Goal: Task Accomplishment & Management: Manage account settings

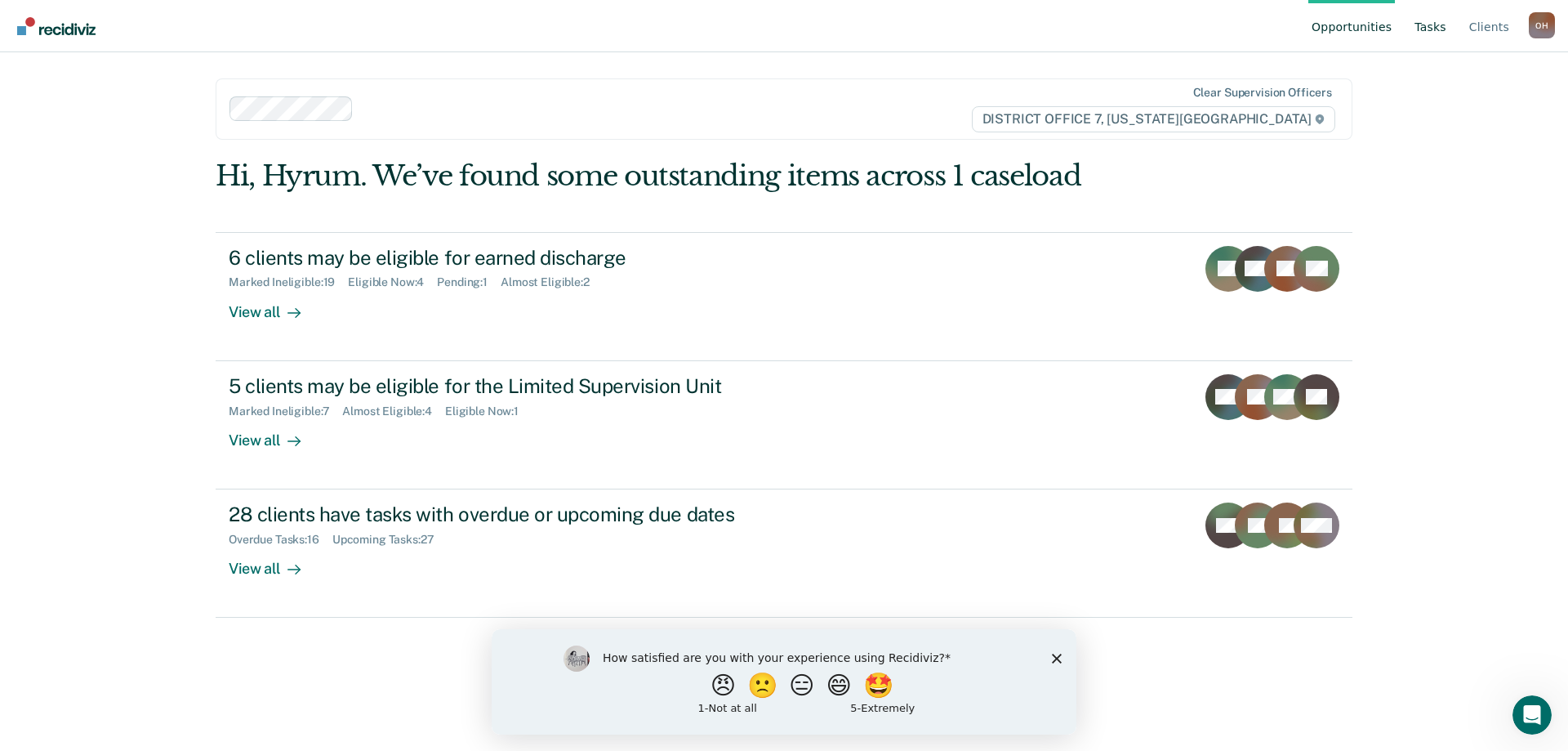
click at [1440, 22] on link "Tasks" at bounding box center [1430, 26] width 39 height 52
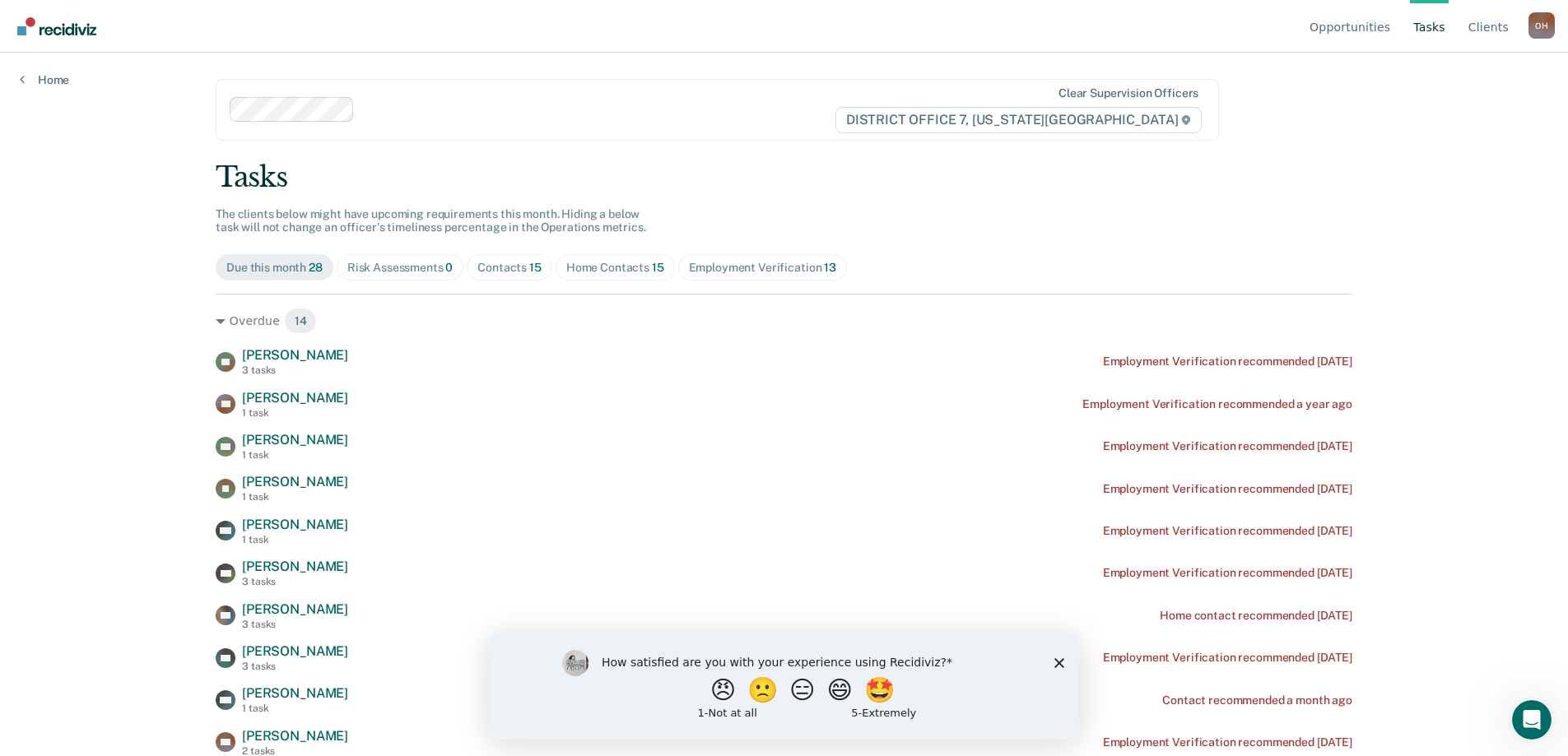
click at [440, 262] on div "Risk Assessments 0" at bounding box center [400, 267] width 106 height 14
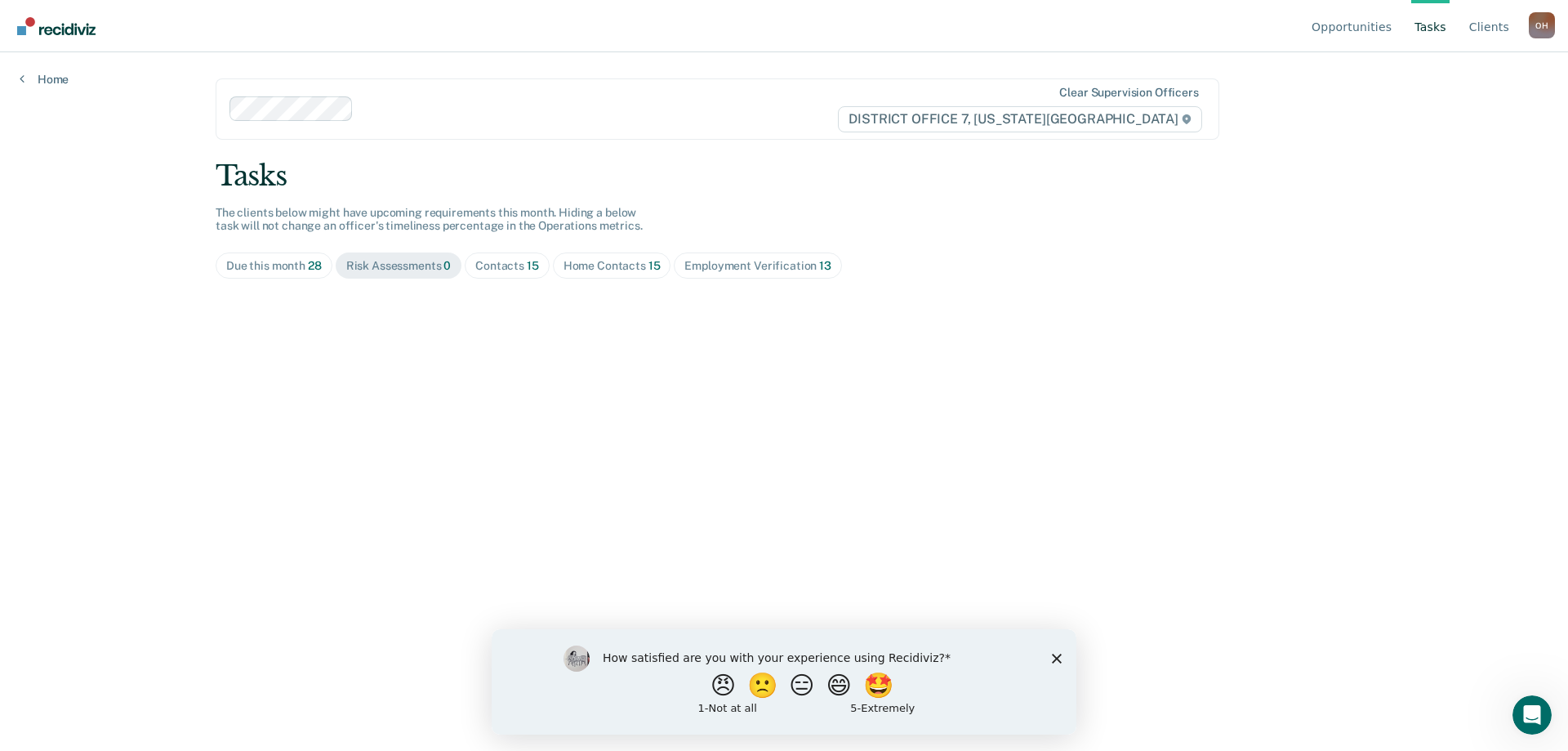
click at [506, 275] on span "Contacts 15" at bounding box center [507, 265] width 85 height 26
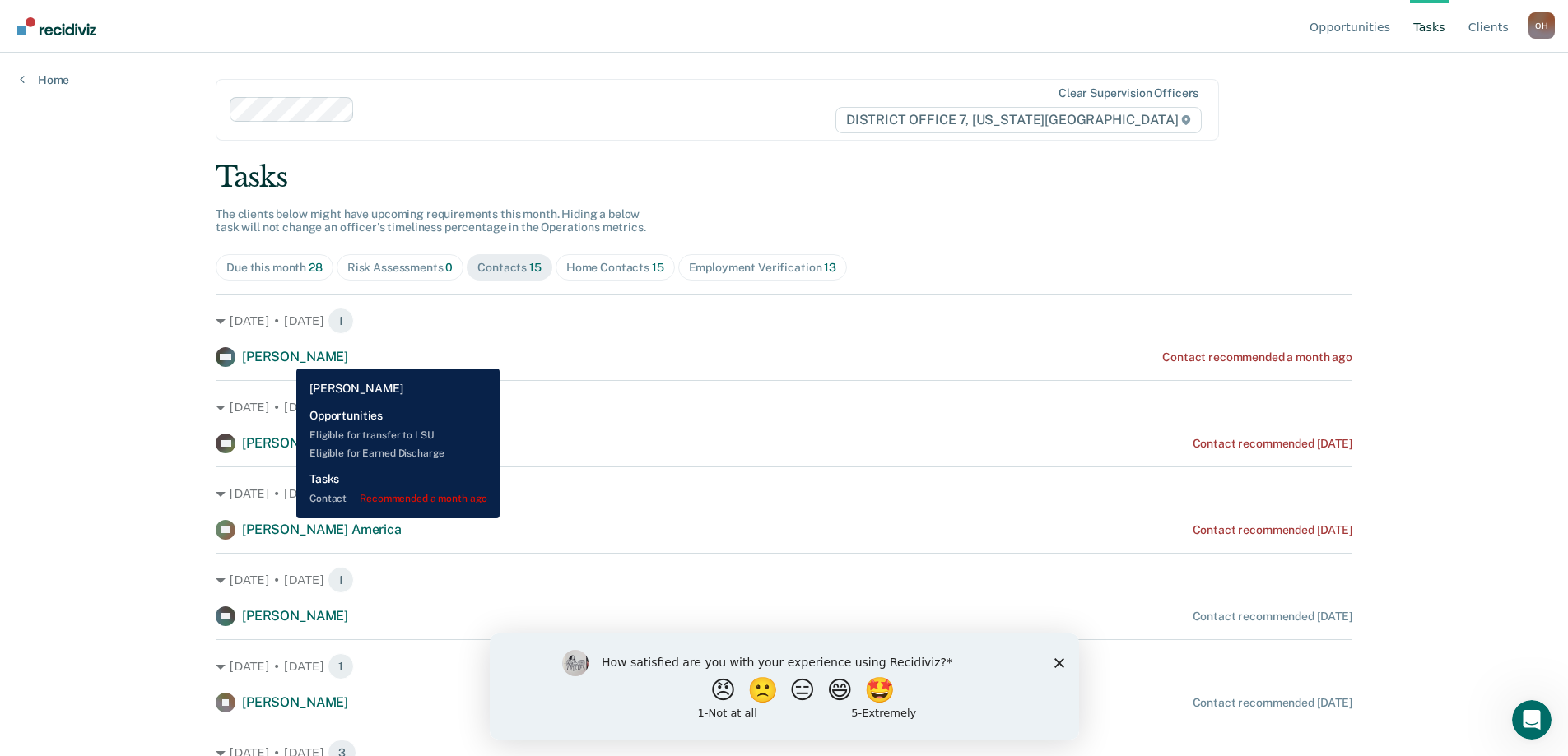
click at [284, 356] on span "[PERSON_NAME]" at bounding box center [295, 356] width 106 height 16
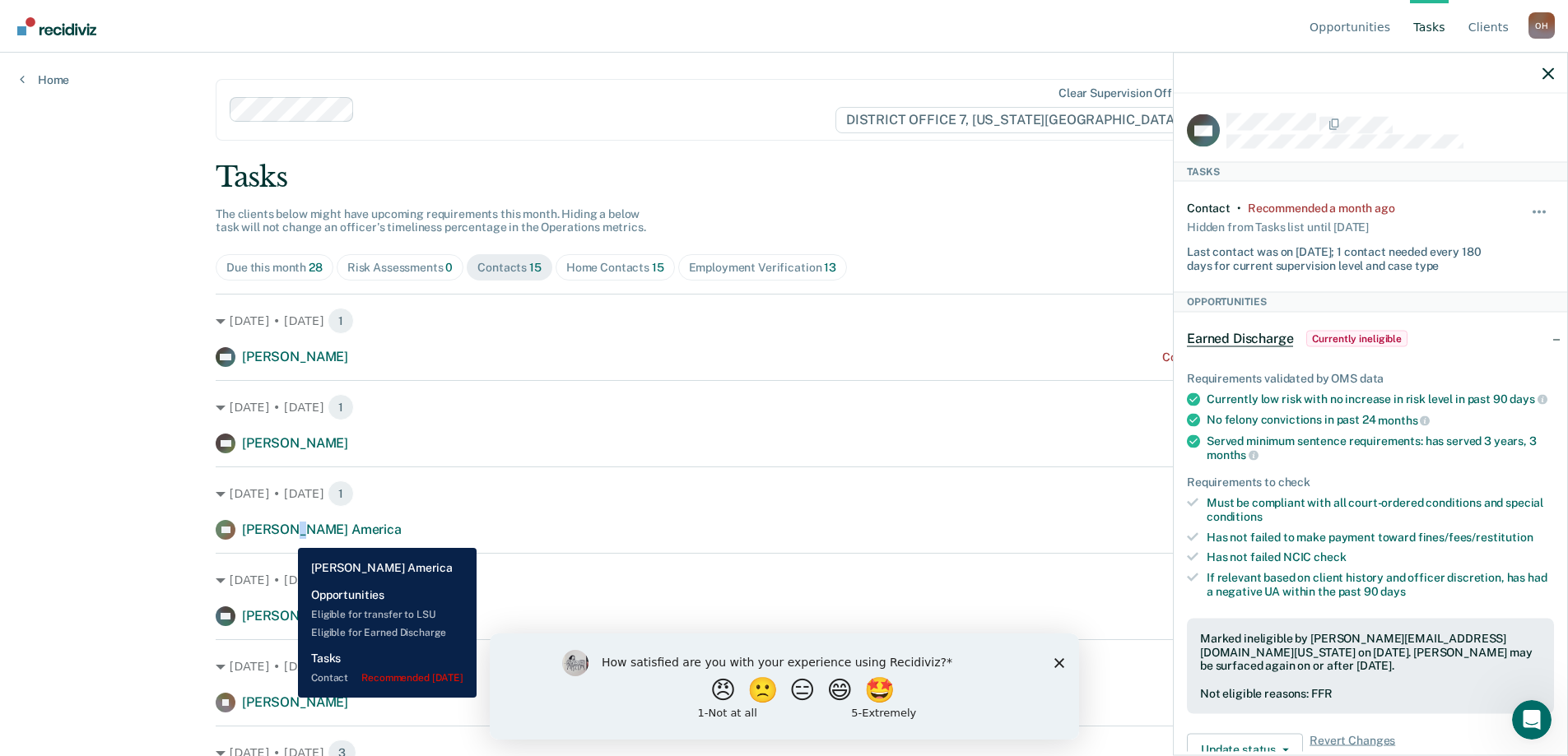
click at [290, 536] on span "[PERSON_NAME] America" at bounding box center [322, 529] width 160 height 16
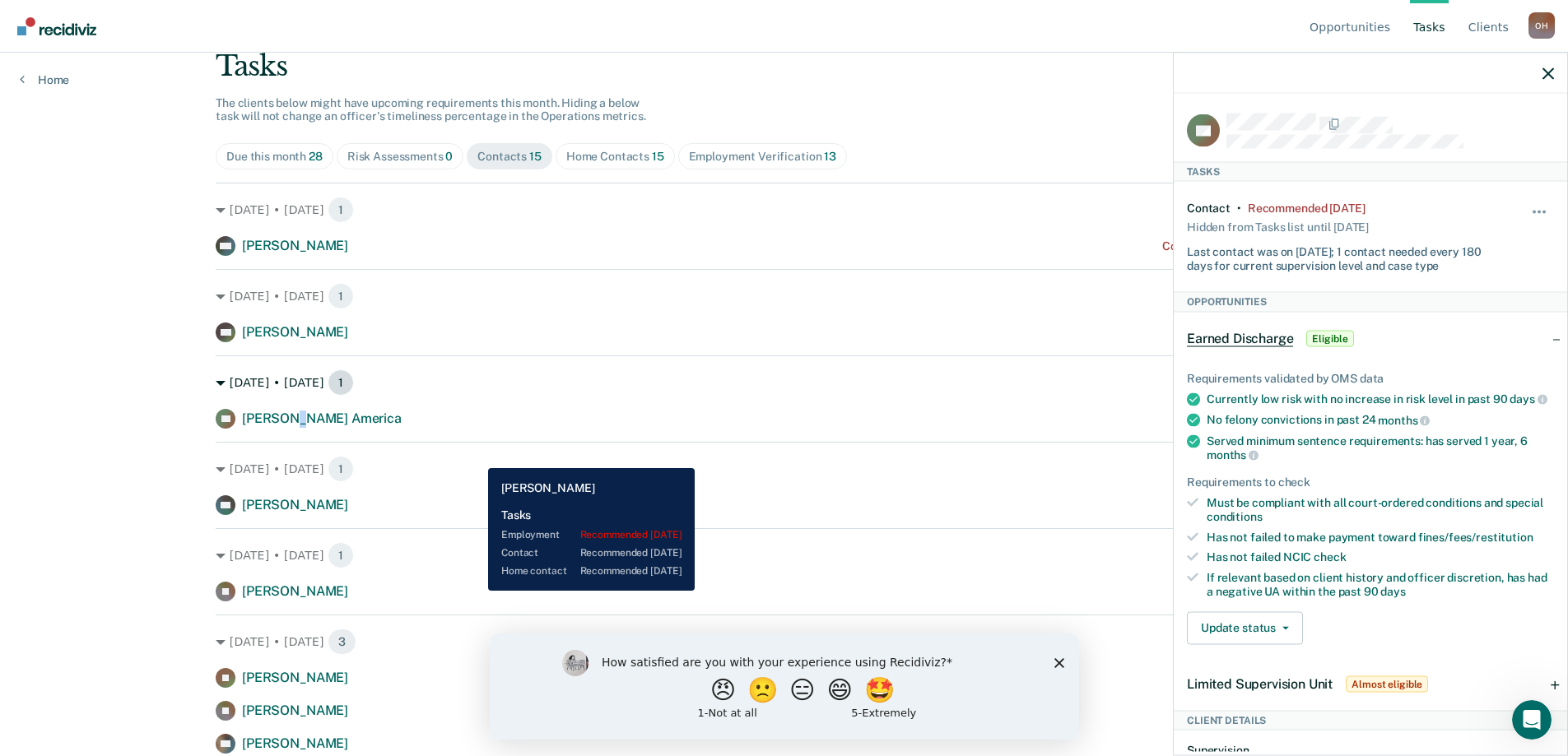
scroll to position [82, 0]
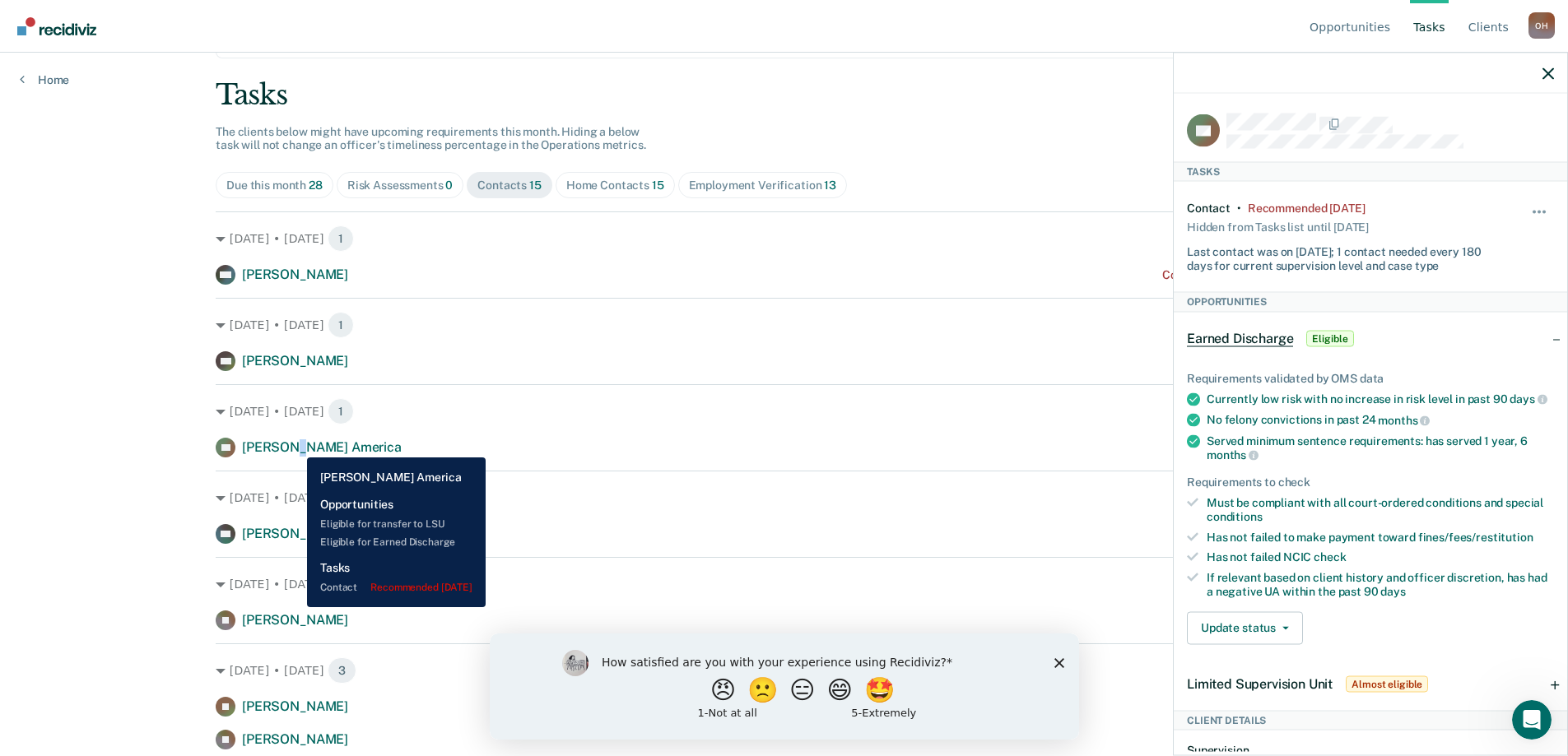
click at [295, 445] on span "[PERSON_NAME] America" at bounding box center [322, 446] width 160 height 16
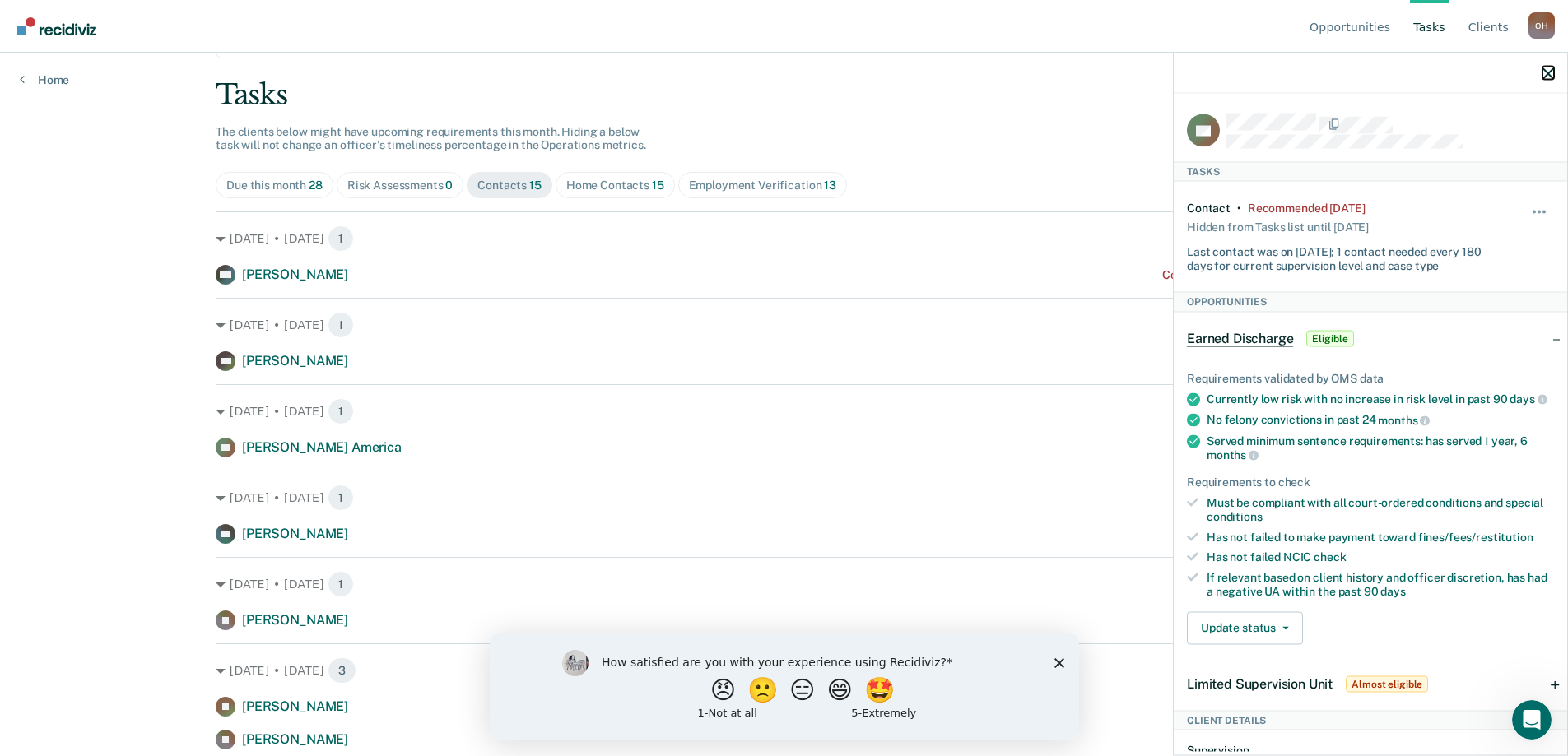
click at [1546, 71] on icon "button" at bounding box center [1548, 73] width 11 height 11
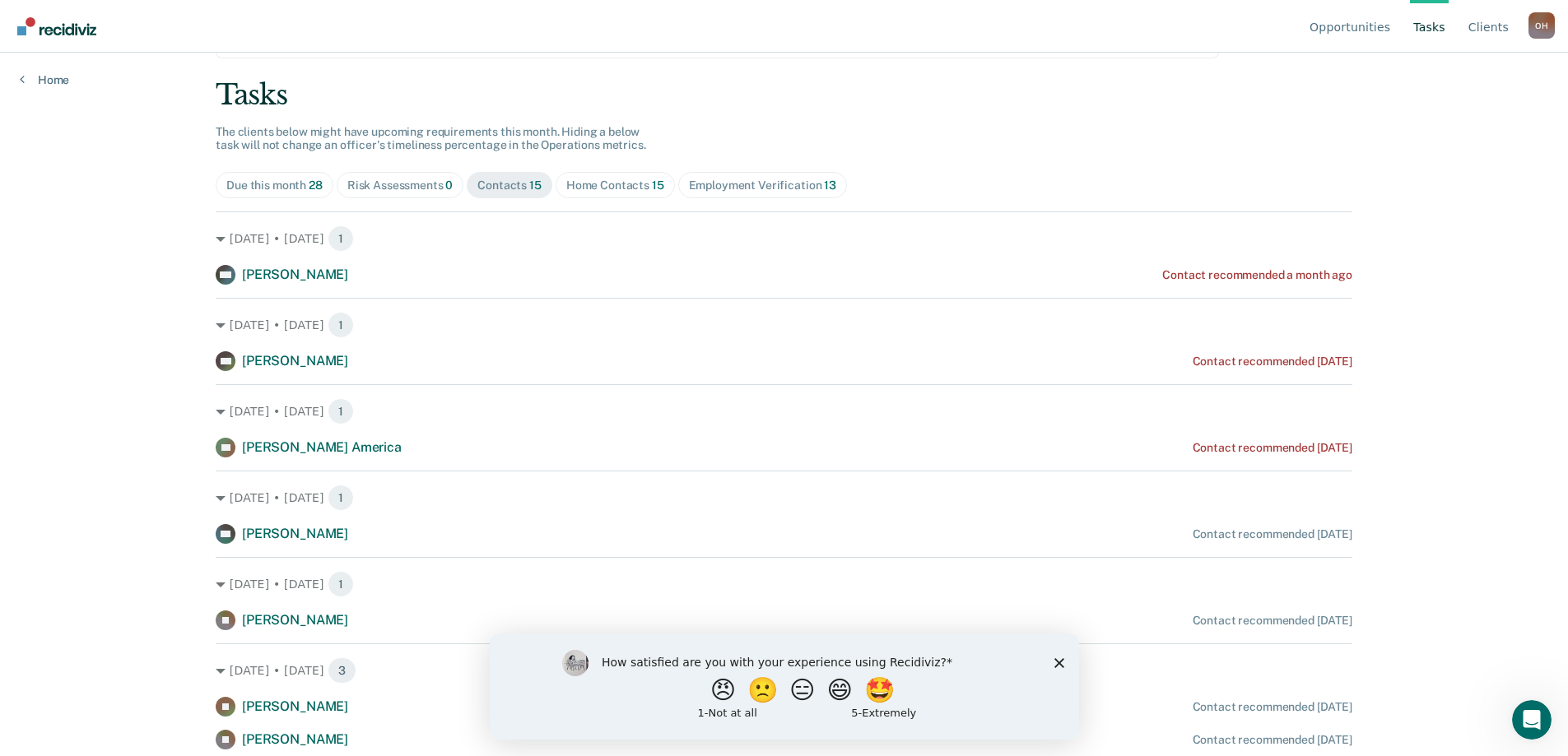
click at [575, 178] on div "Home Contacts 15" at bounding box center [616, 185] width 98 height 14
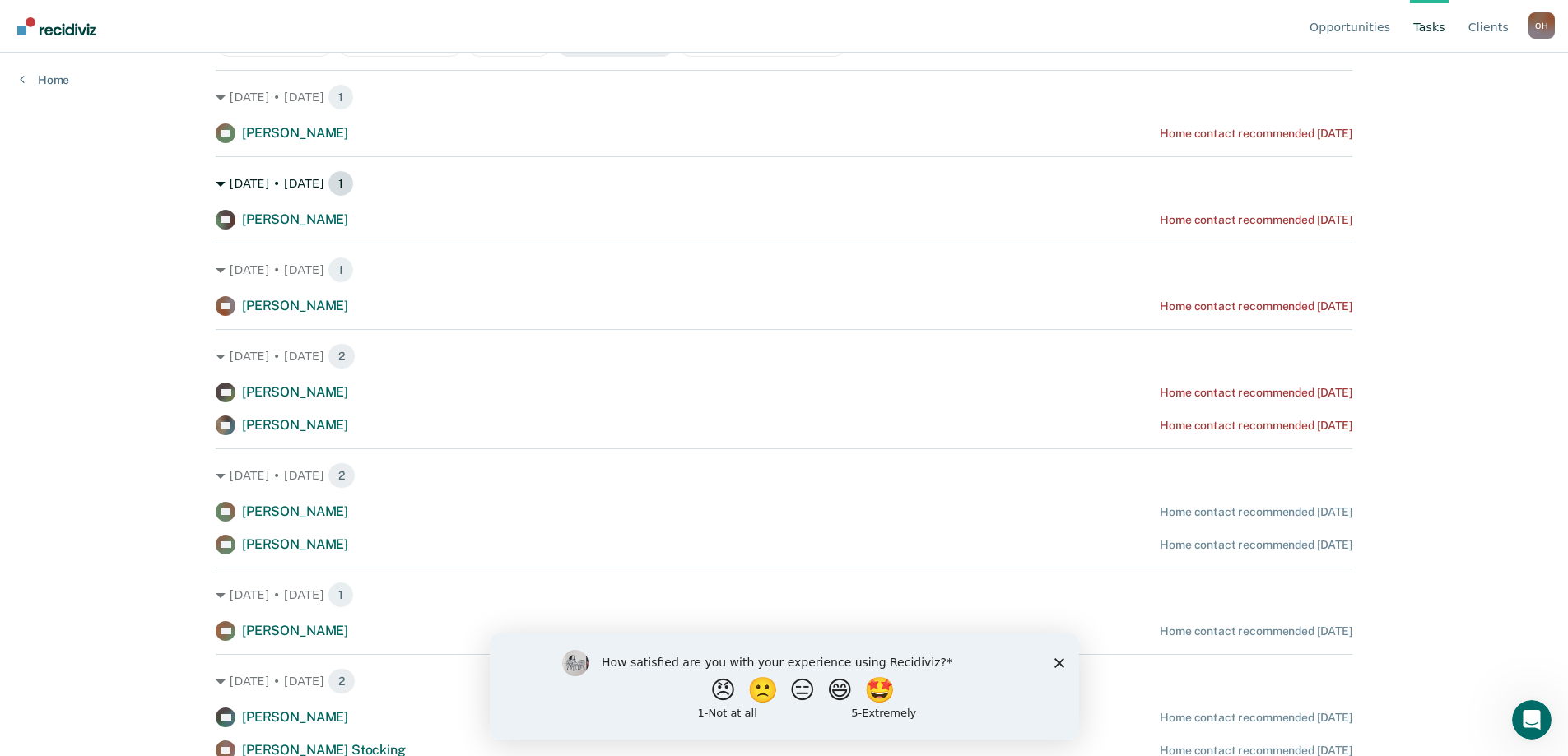
scroll to position [141, 0]
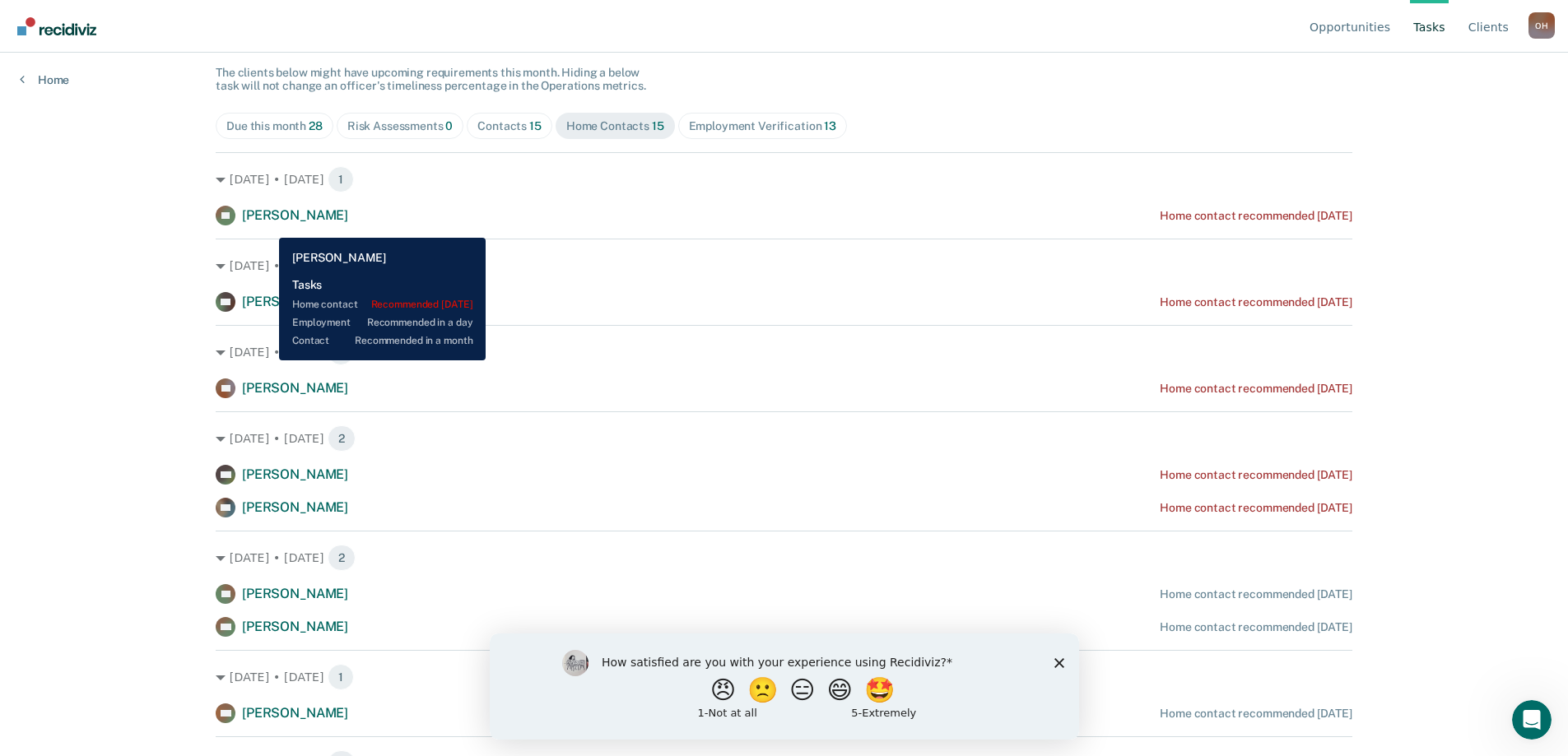
click at [266, 226] on div "ES [PERSON_NAME]" at bounding box center [281, 215] width 132 height 19
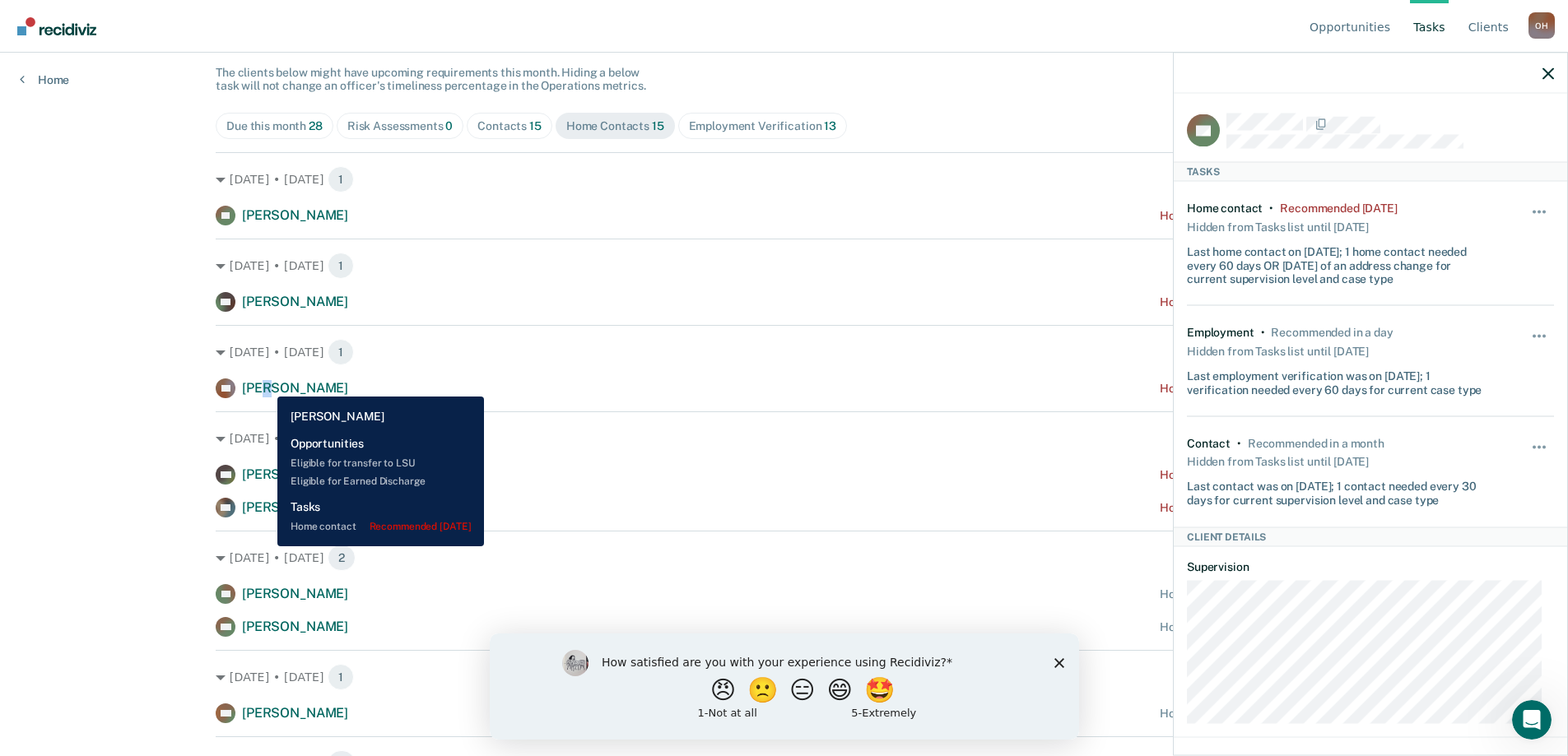
click at [266, 384] on span "[PERSON_NAME]" at bounding box center [295, 387] width 106 height 16
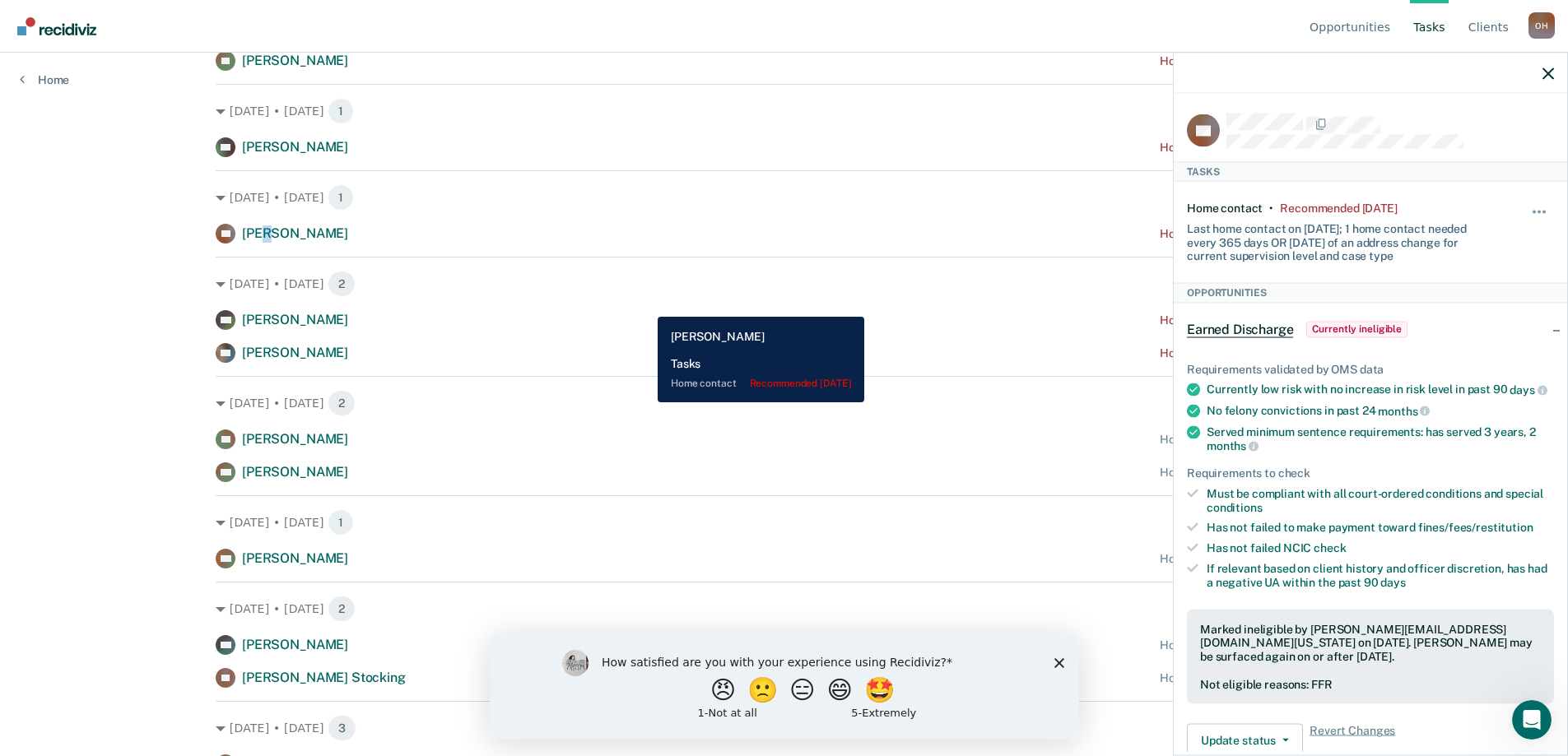
scroll to position [306, 0]
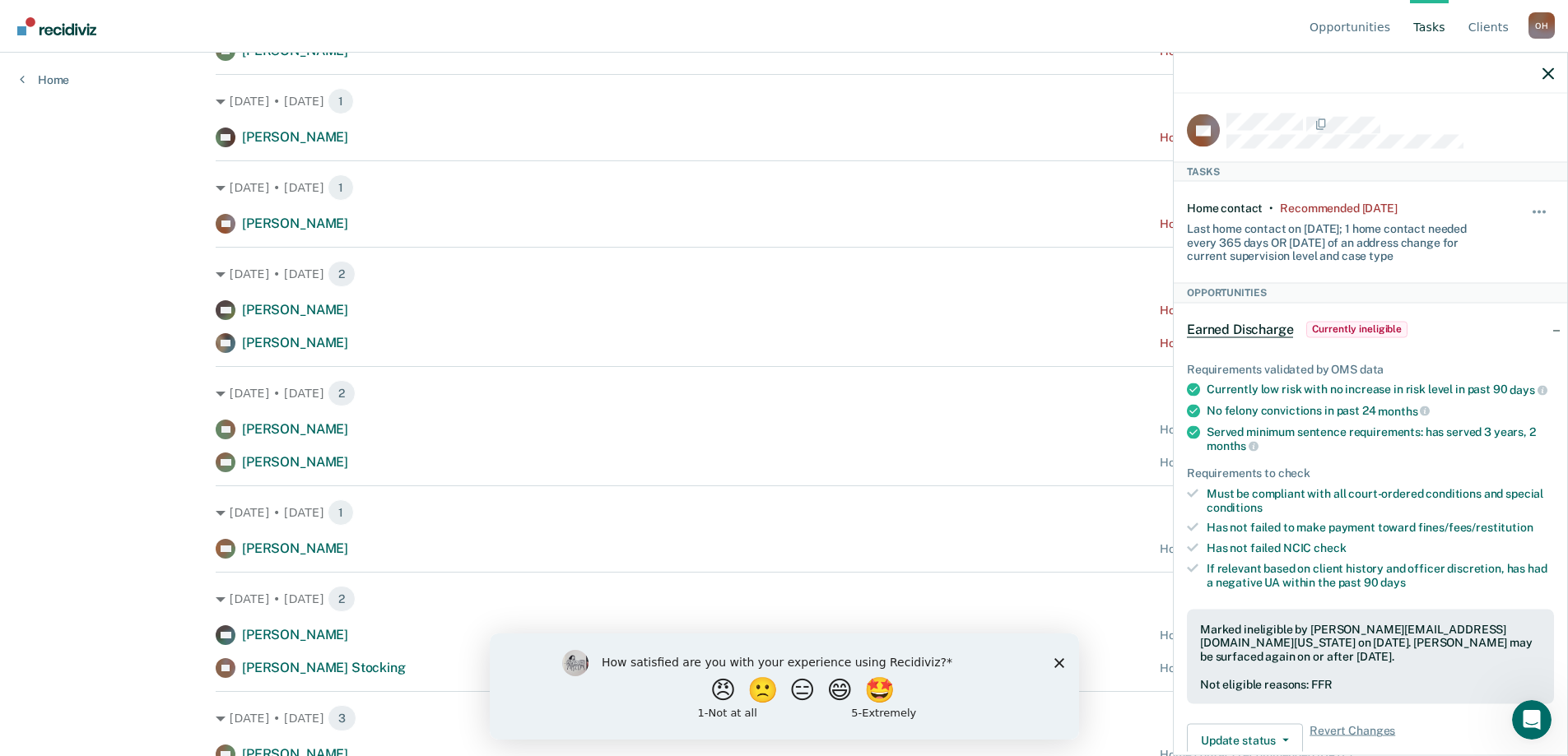
click at [171, 251] on div "Opportunities Tasks Client s [PERSON_NAME] O H Profile How it works Log Out Hom…" at bounding box center [784, 72] width 1568 height 756
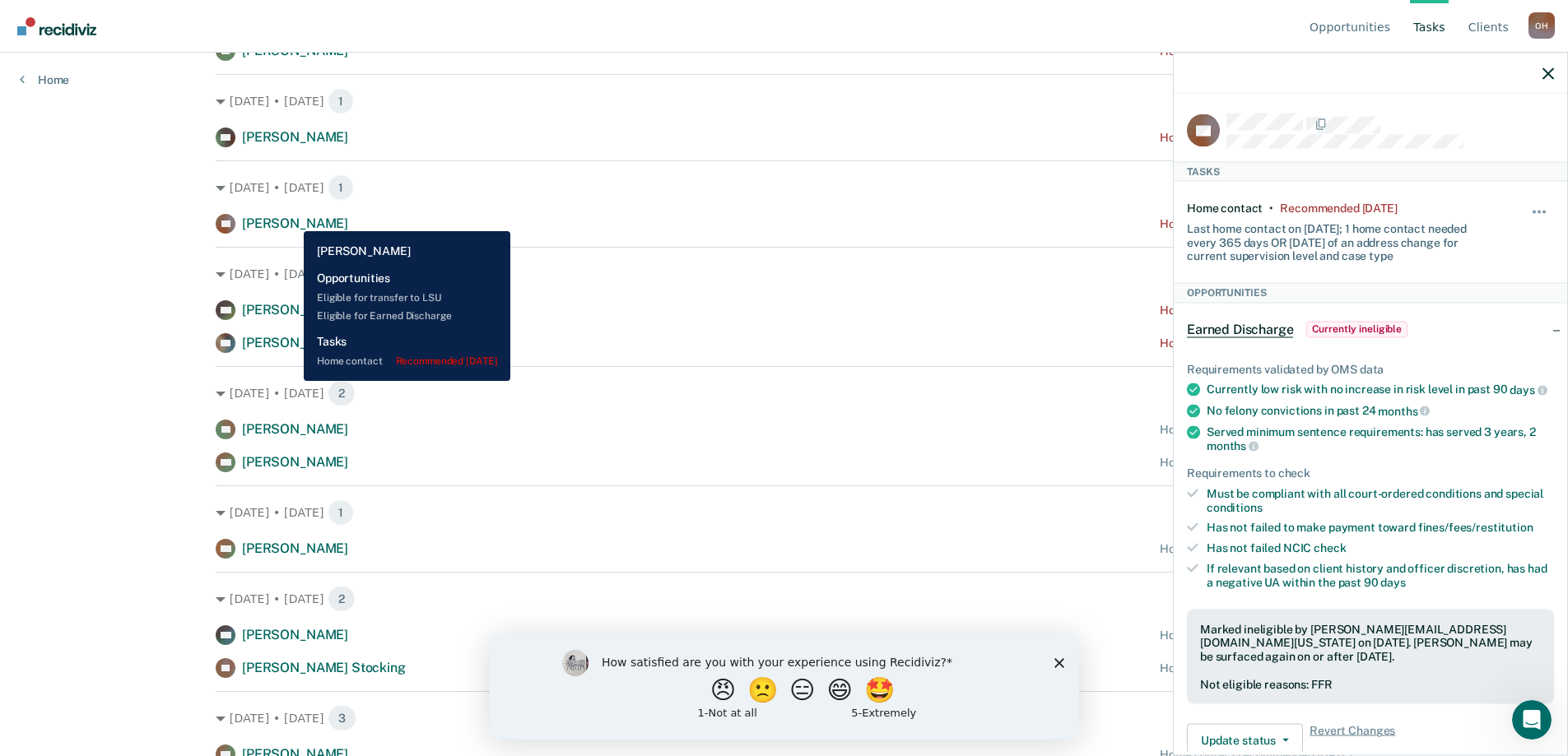
click at [291, 219] on span "[PERSON_NAME]" at bounding box center [295, 223] width 106 height 16
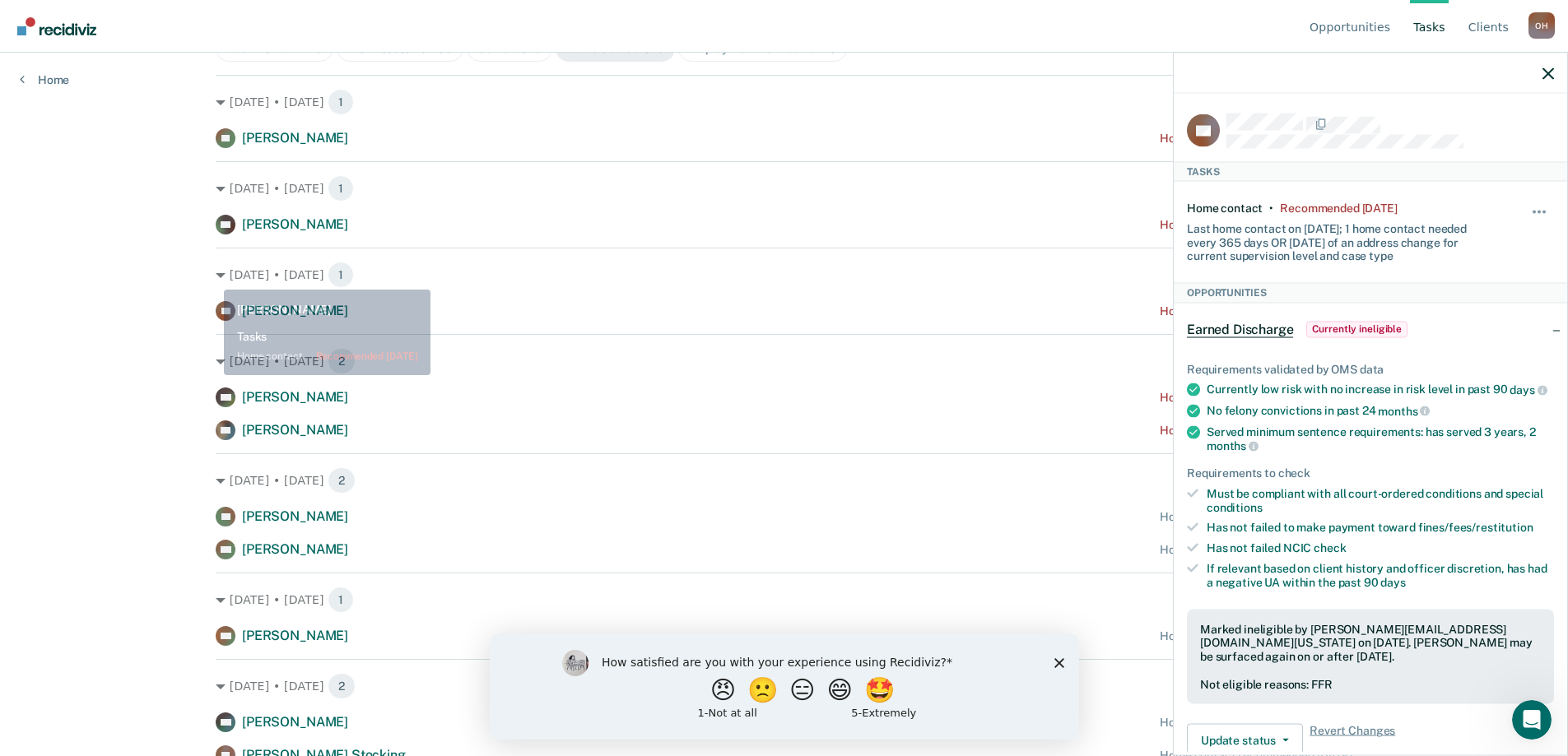
scroll to position [247, 0]
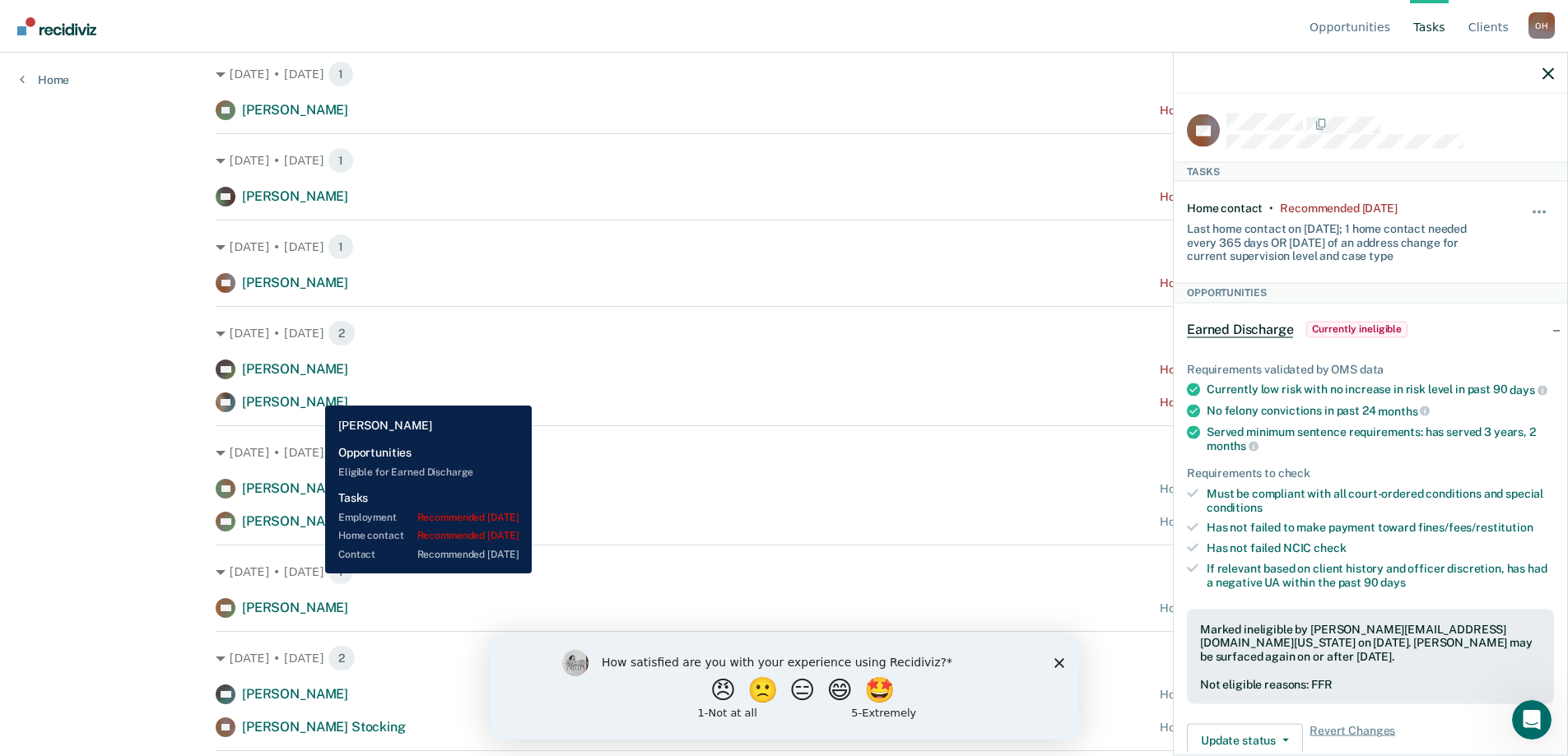
click at [312, 394] on div "[PERSON_NAME]" at bounding box center [295, 402] width 106 height 18
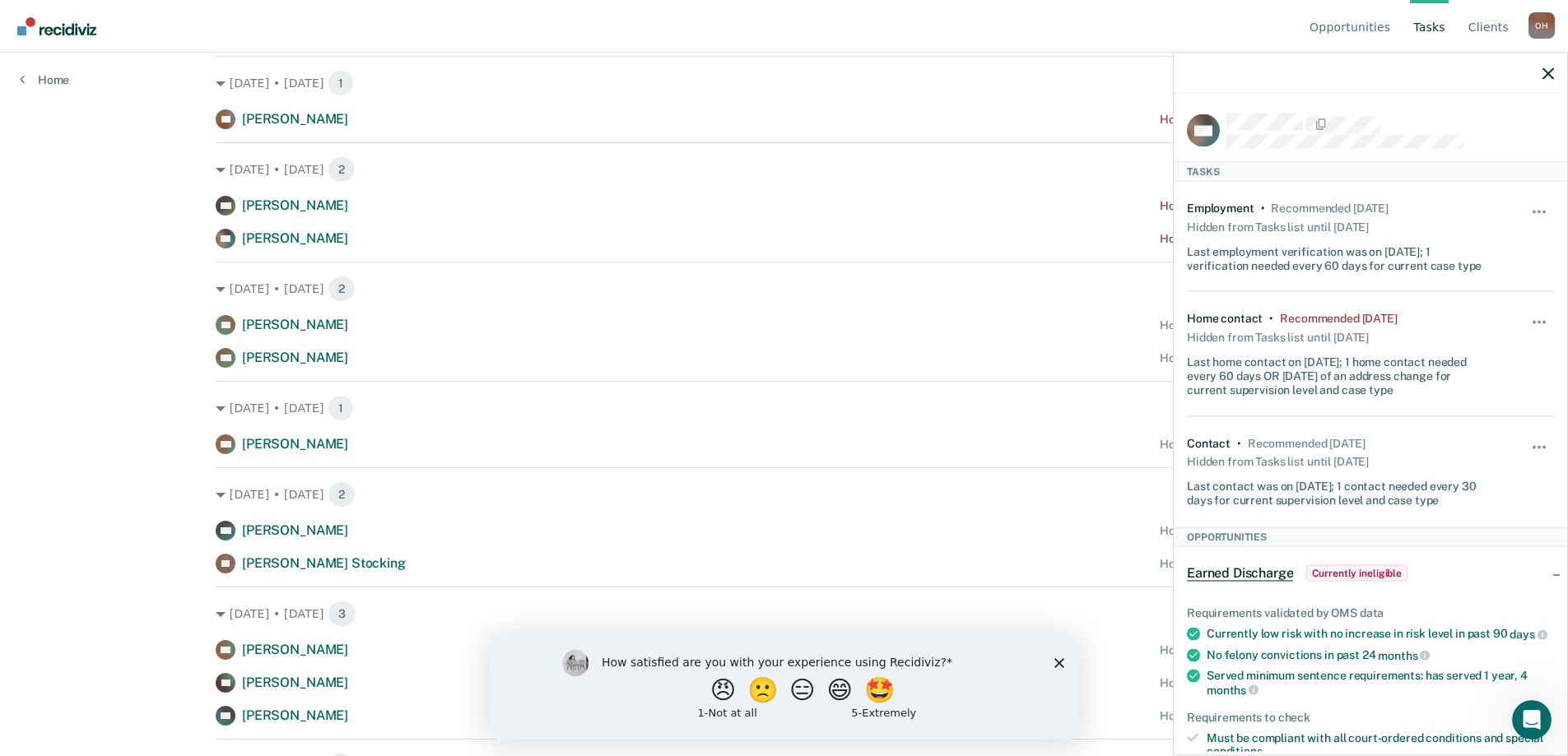
scroll to position [411, 0]
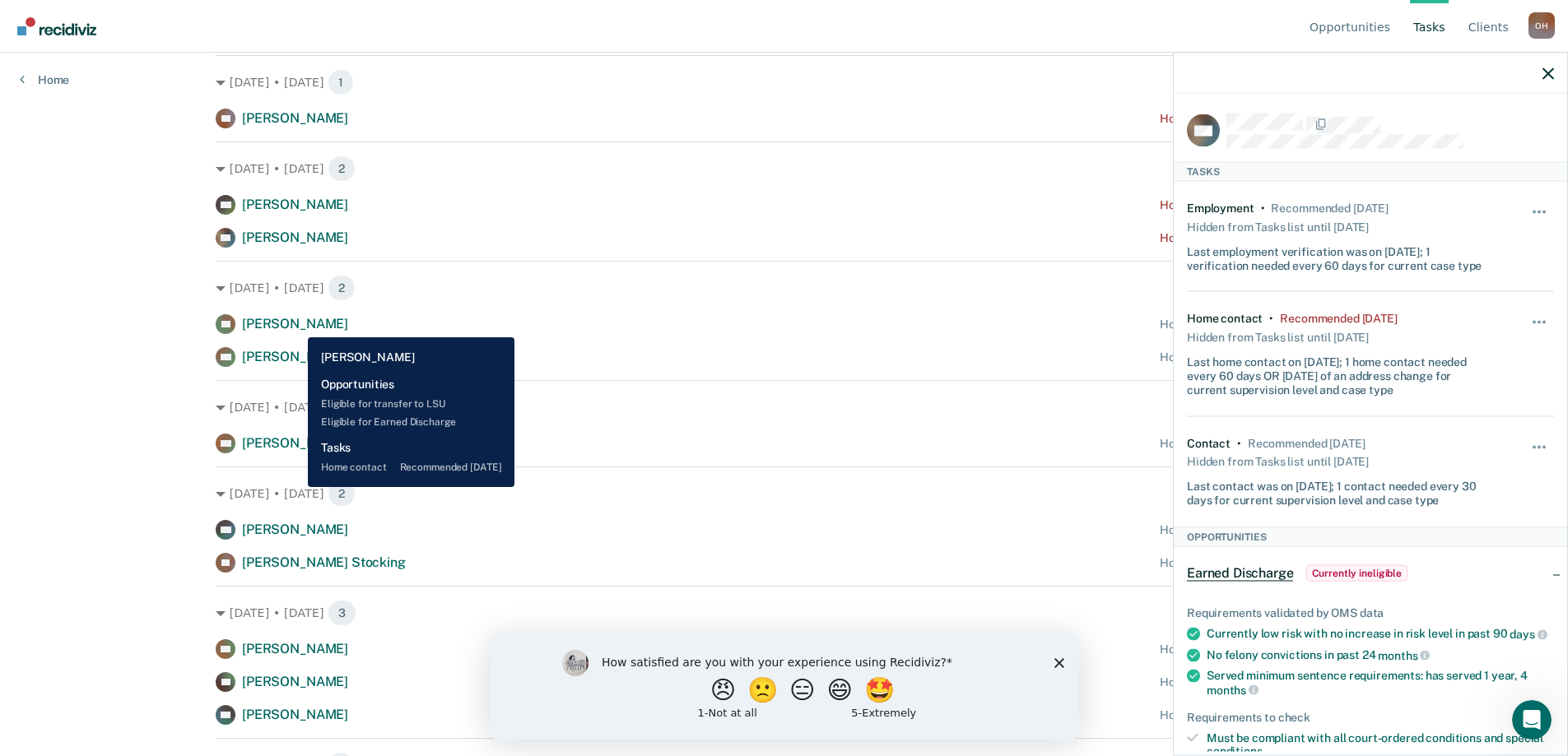
click at [296, 324] on span "[PERSON_NAME]" at bounding box center [295, 323] width 106 height 16
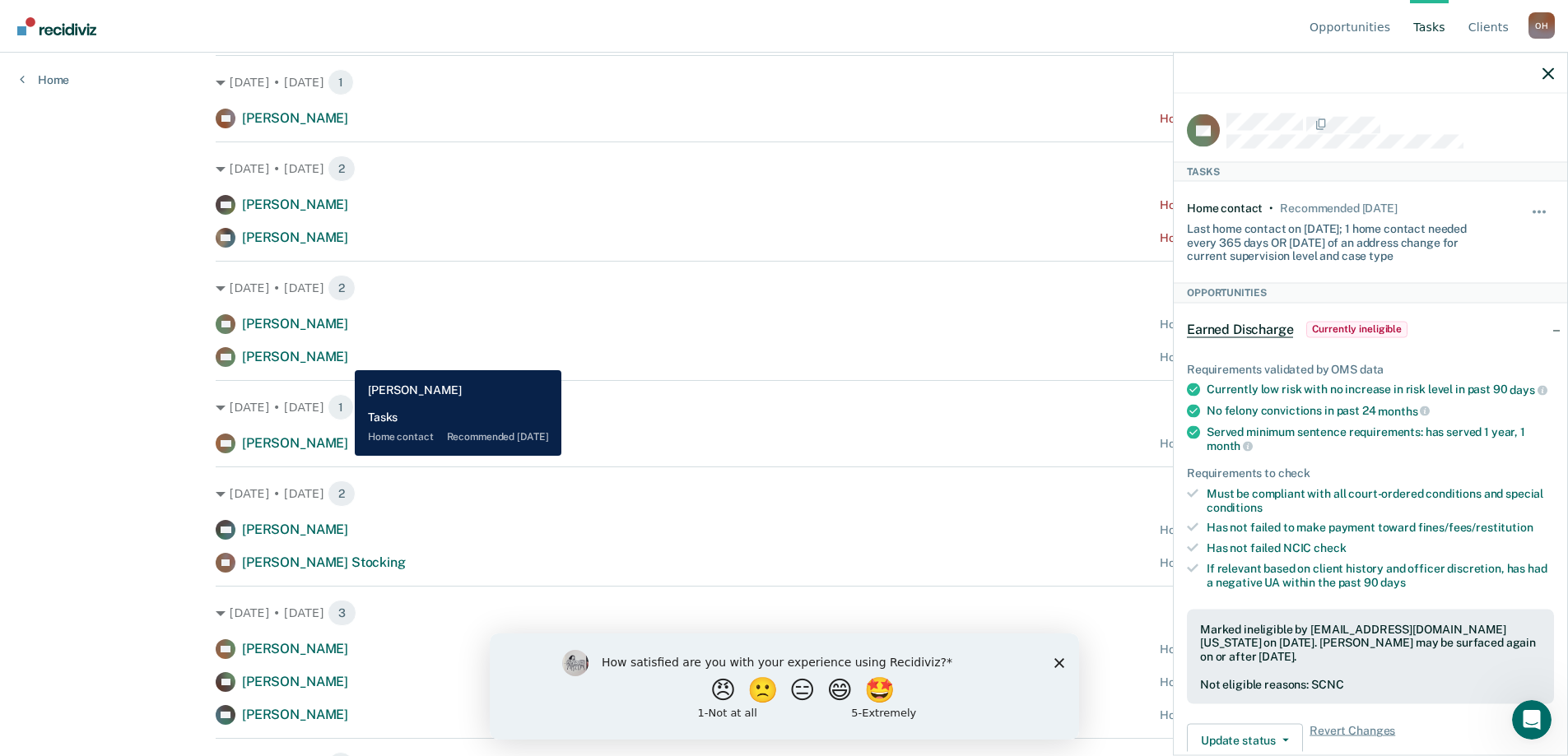
click at [342, 358] on span "[PERSON_NAME]" at bounding box center [295, 356] width 106 height 16
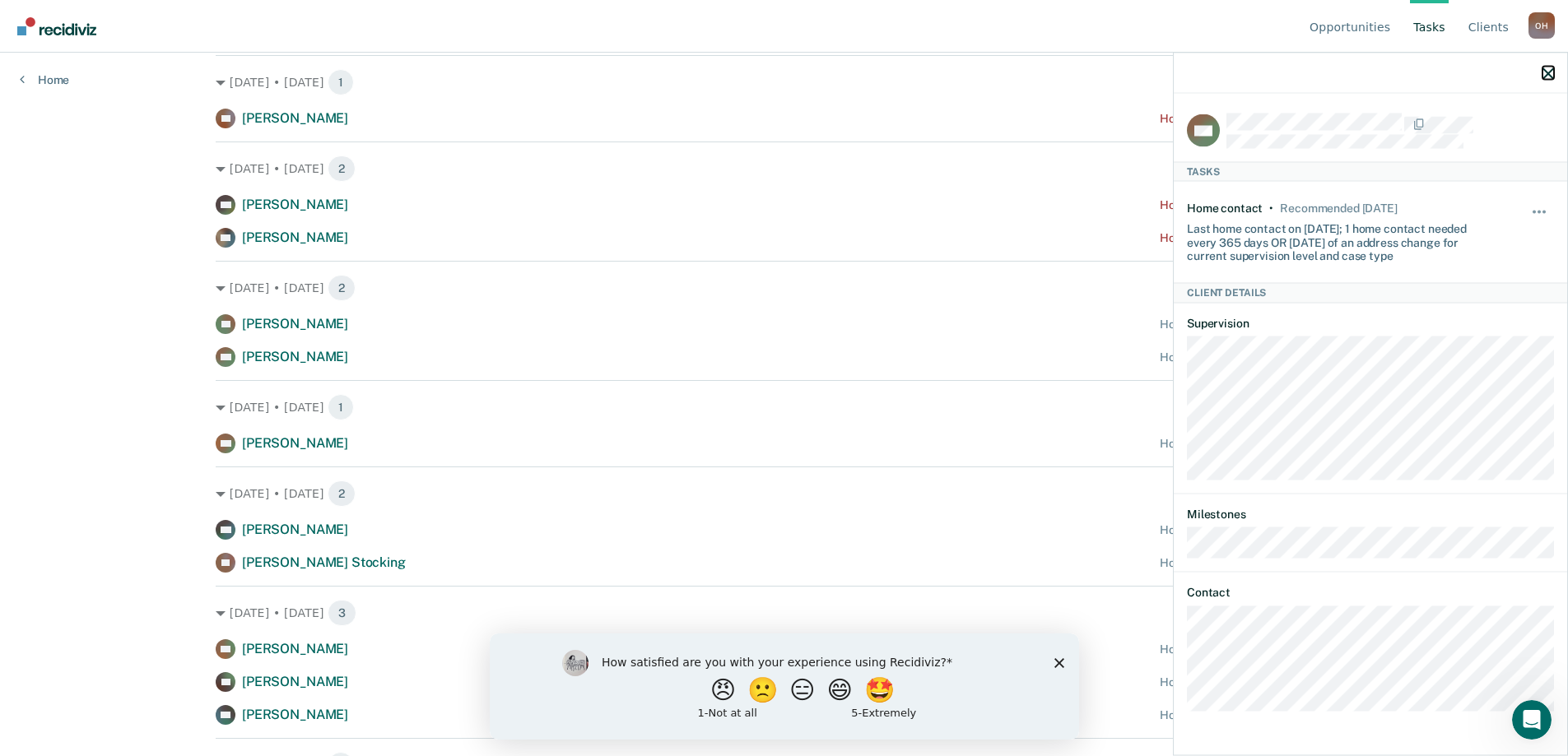
click at [1545, 71] on icon "button" at bounding box center [1548, 73] width 11 height 11
